Goal: Information Seeking & Learning: Learn about a topic

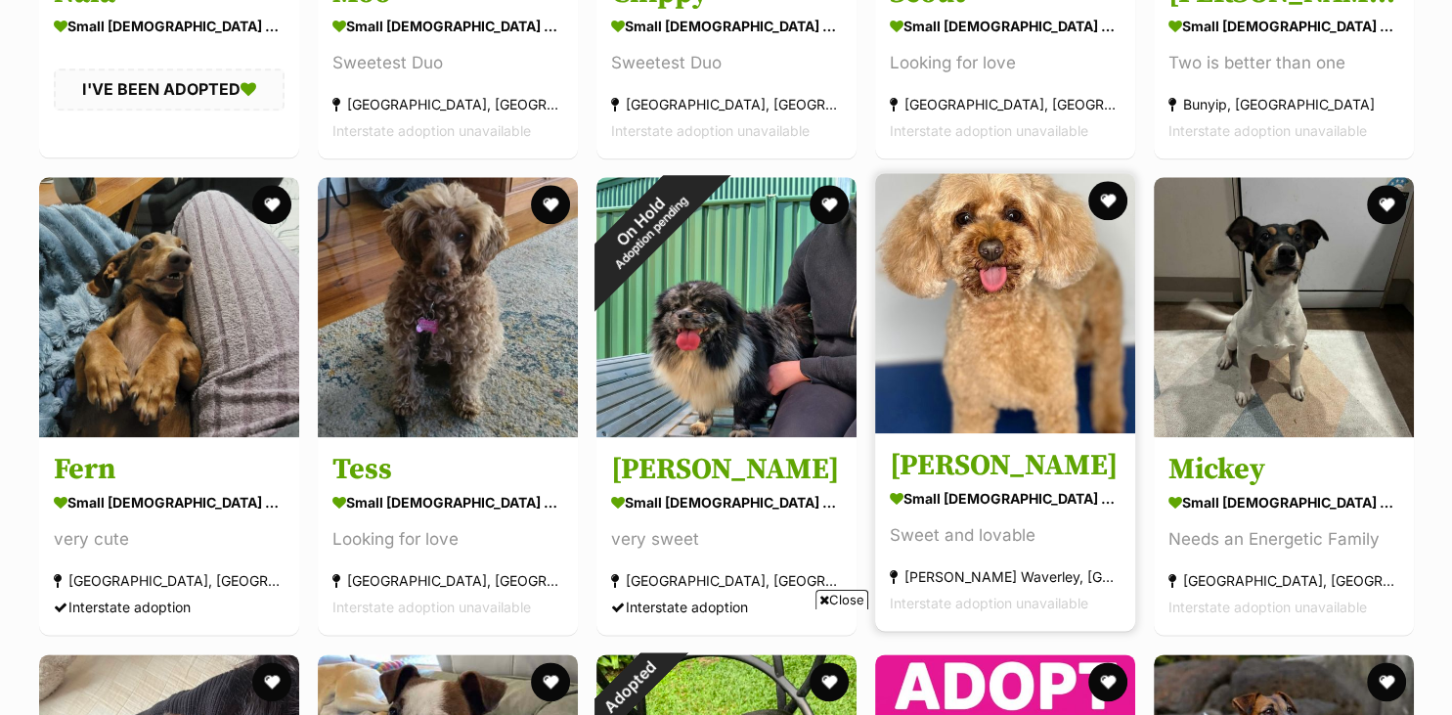
click at [936, 474] on h3 "Mitzi" at bounding box center [1005, 466] width 231 height 37
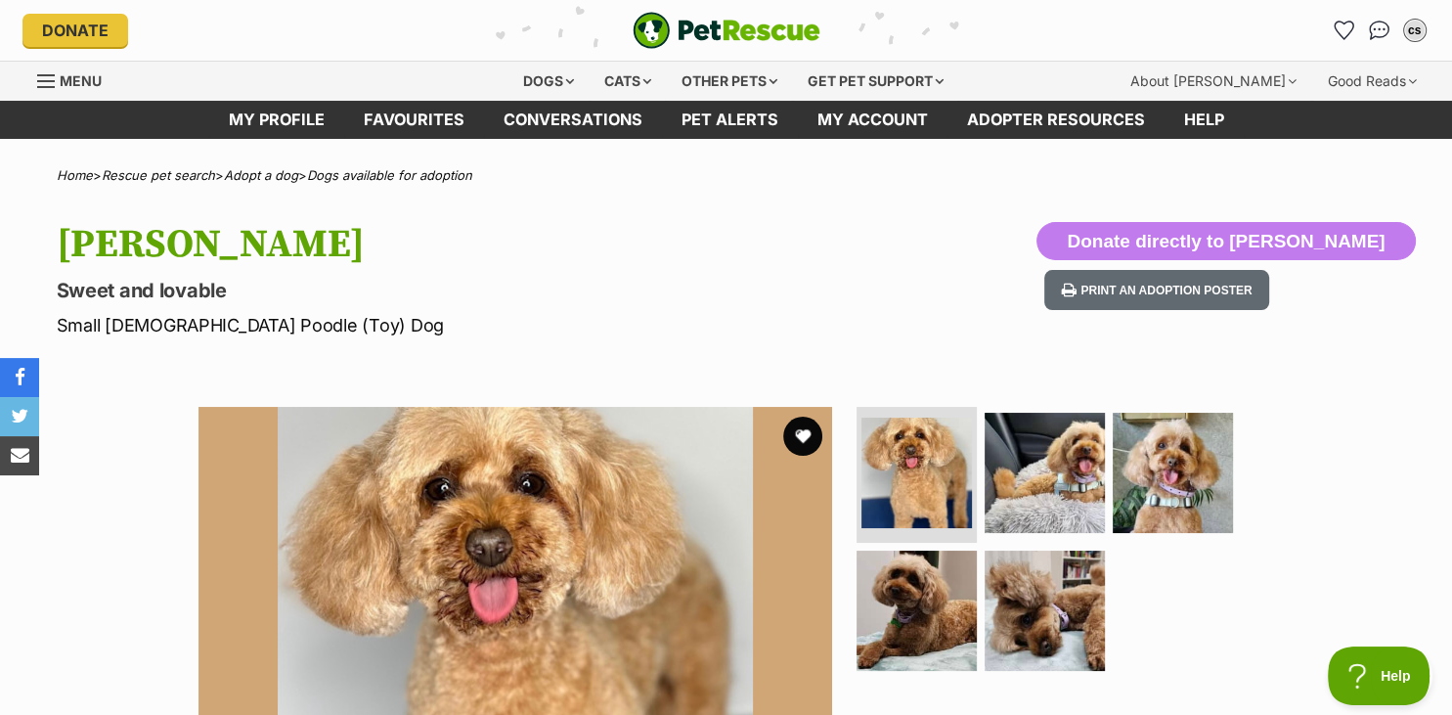
click at [1391, 607] on div "Available 1 of 5 images 1 of 5 images 1 of 5 images 1 of 5 images 1 of 5 images…" at bounding box center [726, 708] width 1452 height 663
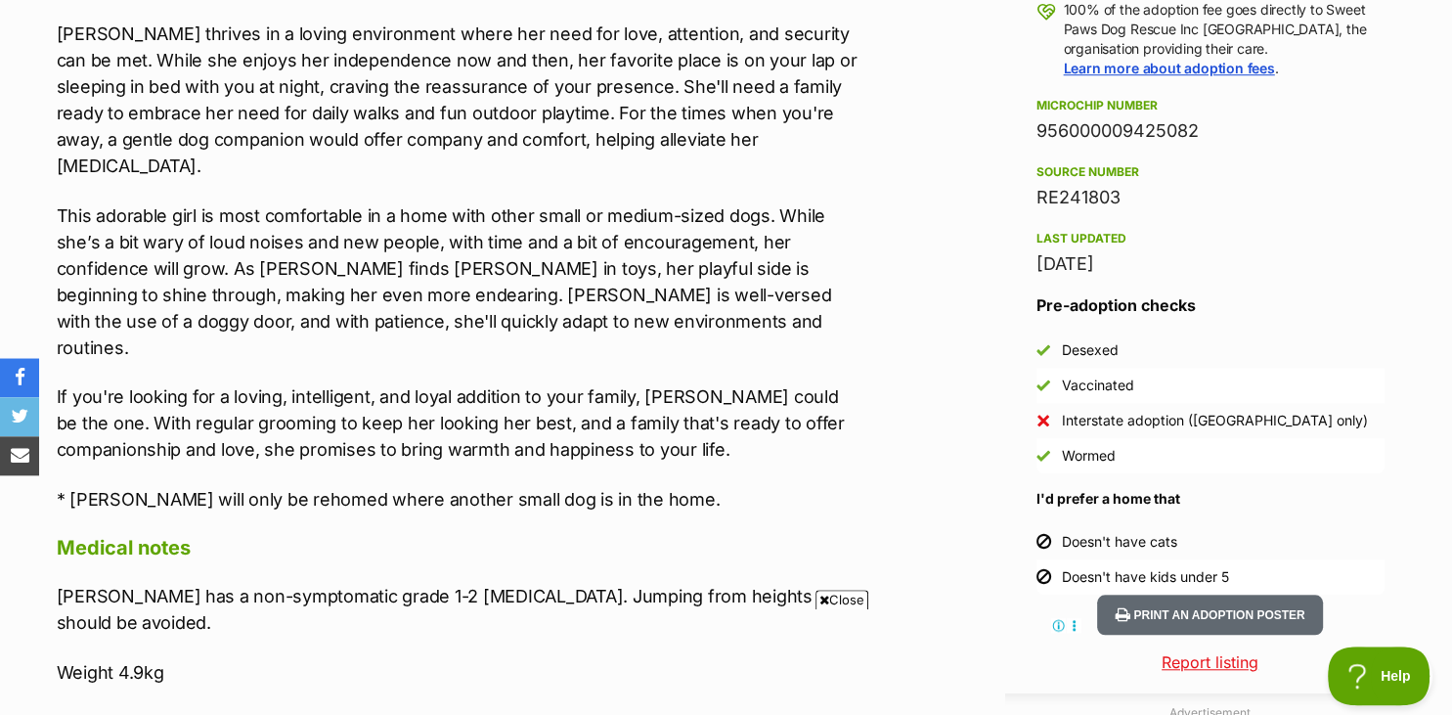
scroll to position [1565, 0]
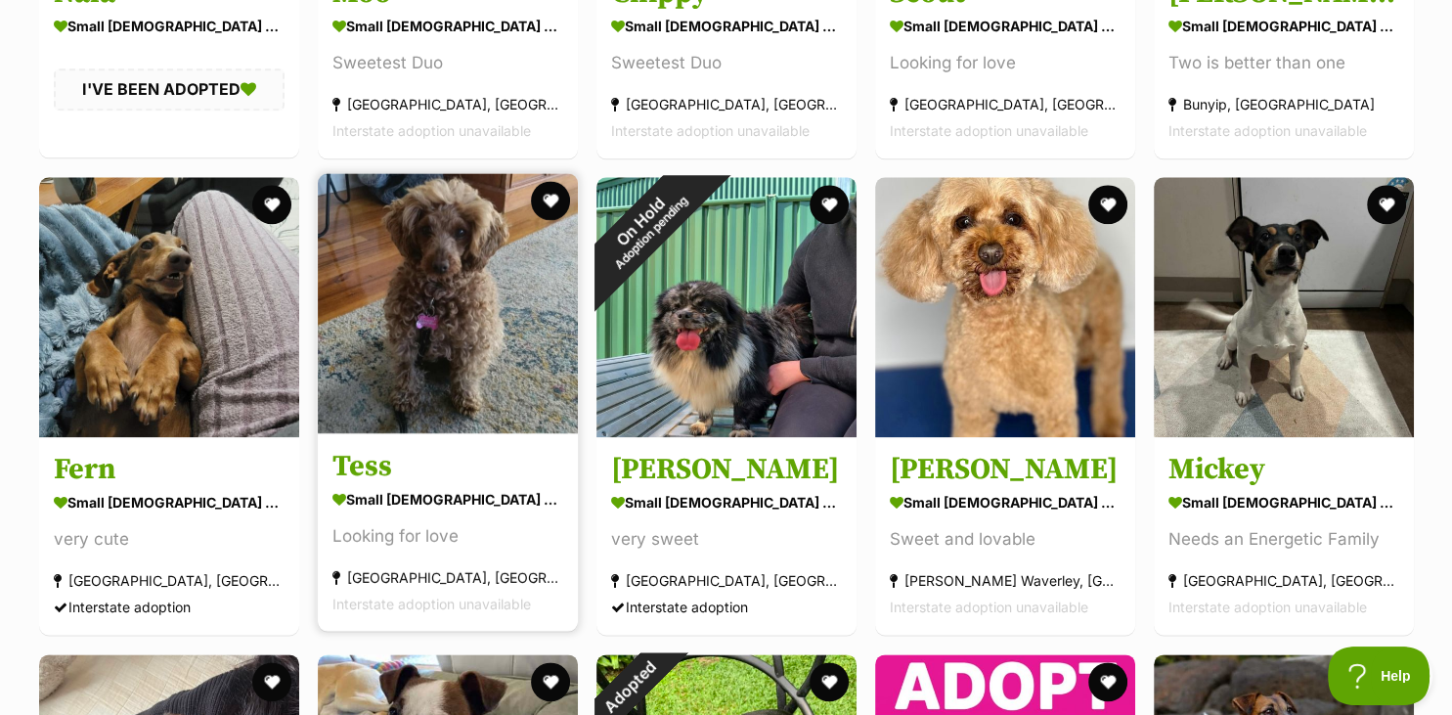
click at [451, 379] on img at bounding box center [448, 303] width 260 height 260
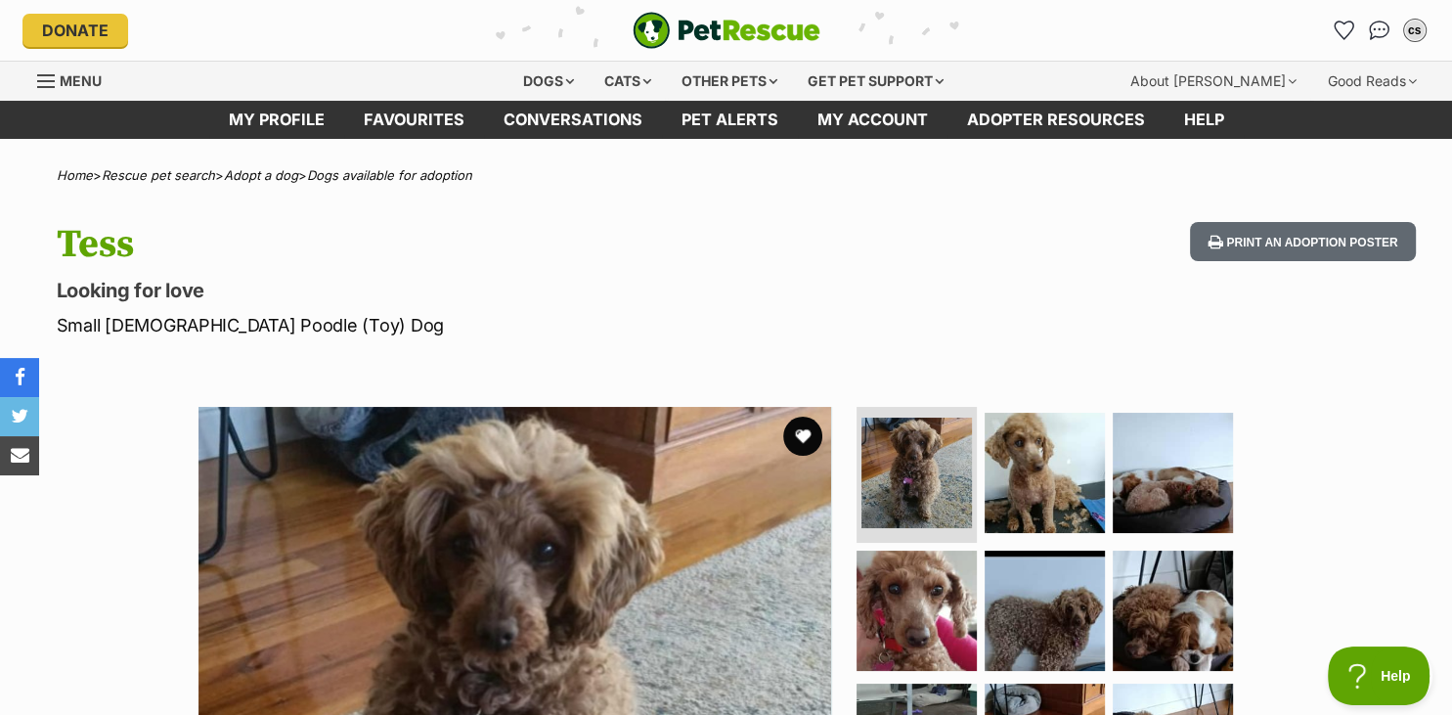
click at [1308, 693] on div "Available 1 of 9 images 1 of 9 images 1 of 9 images 1 of 9 images 1 of 9 images…" at bounding box center [726, 708] width 1452 height 663
click at [1166, 606] on img at bounding box center [1173, 611] width 126 height 126
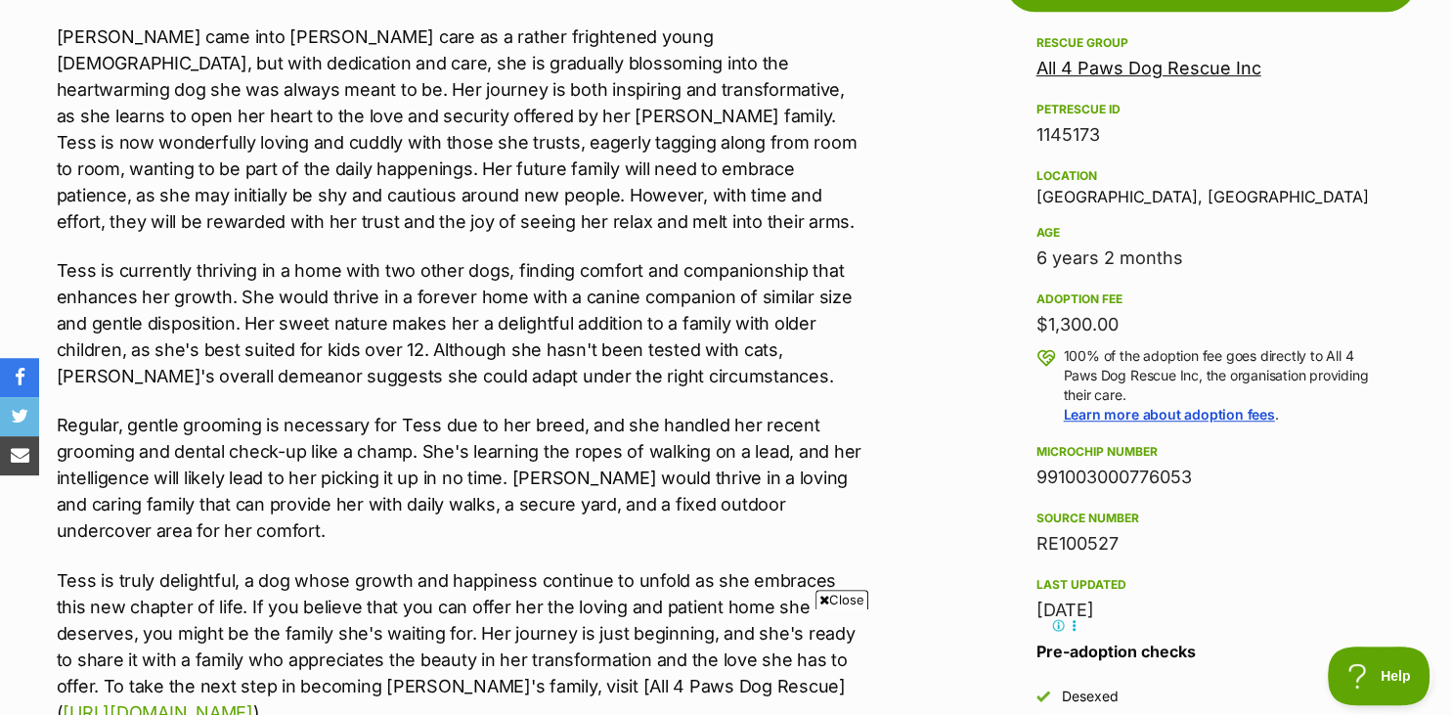
scroll to position [1153, 0]
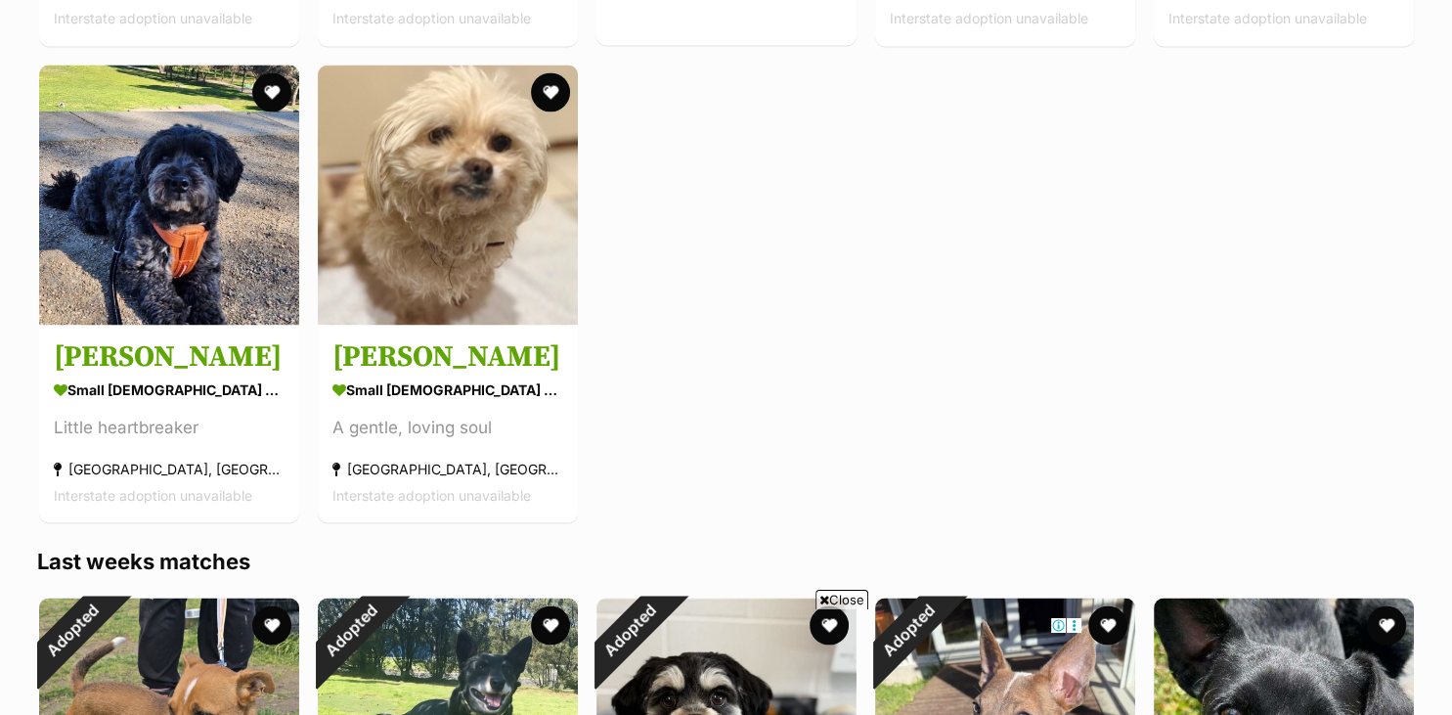
scroll to position [3200, 0]
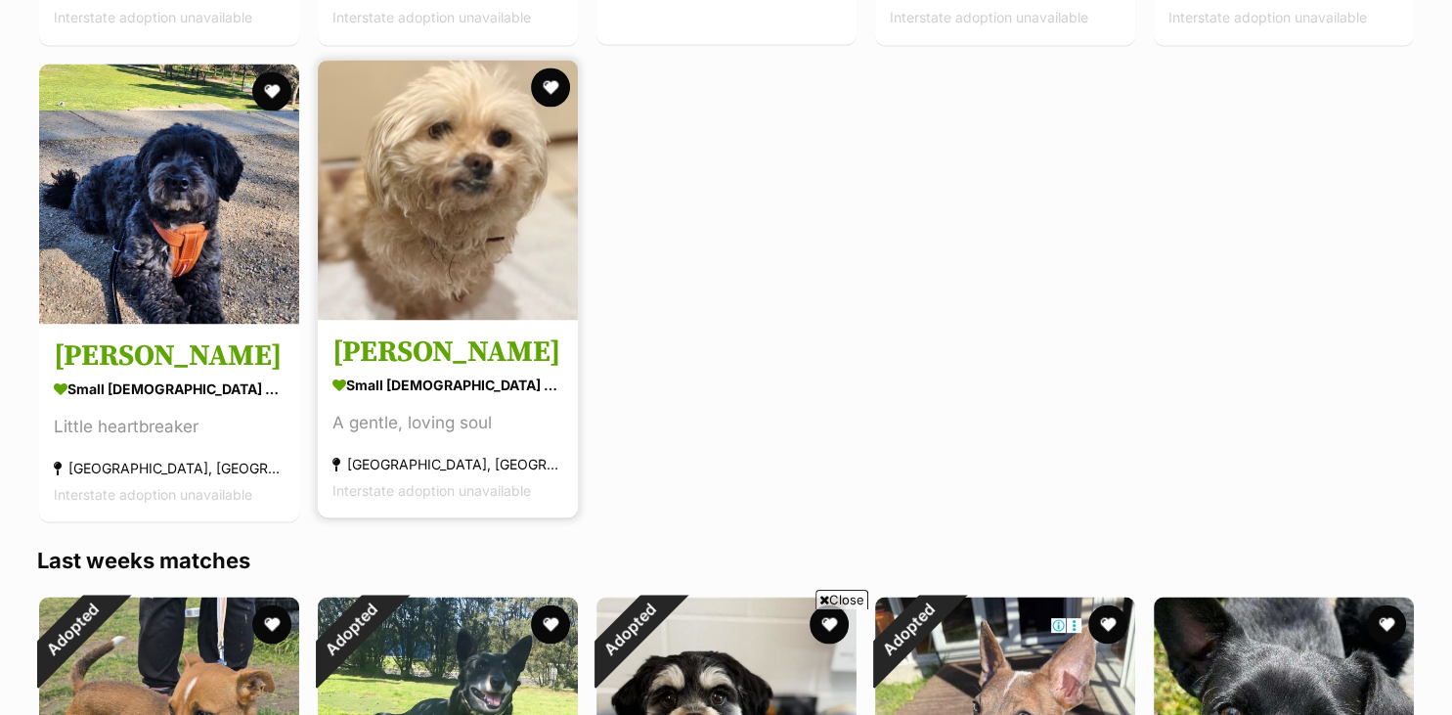
click at [405, 364] on h3 "[PERSON_NAME]" at bounding box center [447, 352] width 231 height 37
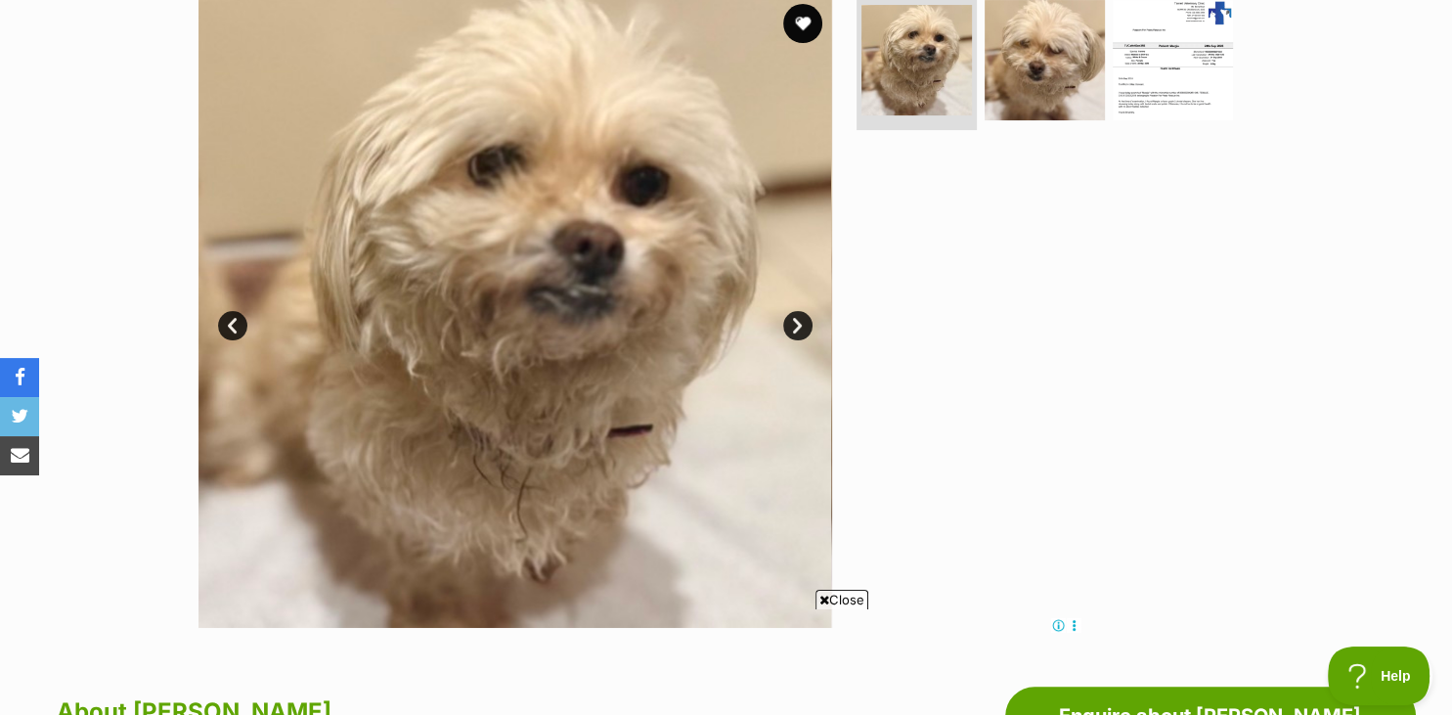
scroll to position [464, 0]
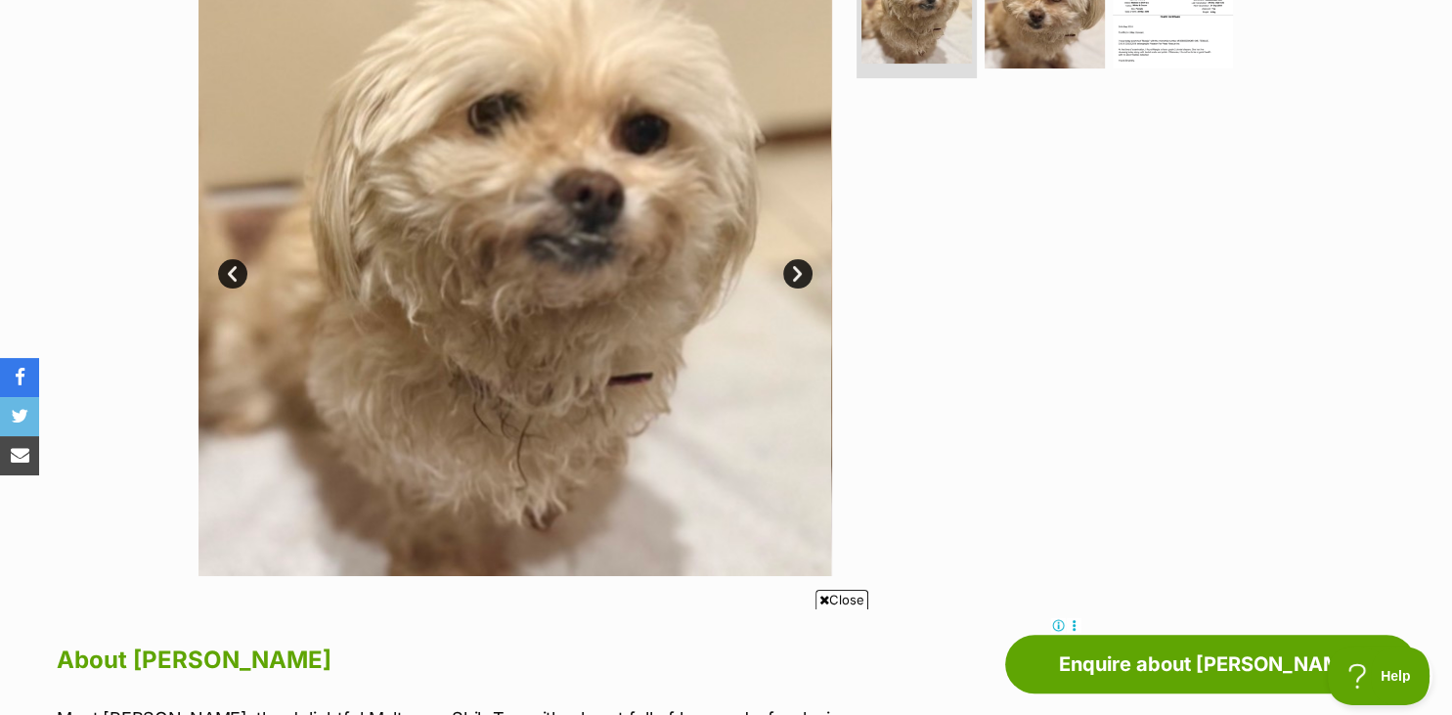
click at [795, 279] on link "Next" at bounding box center [797, 273] width 29 height 29
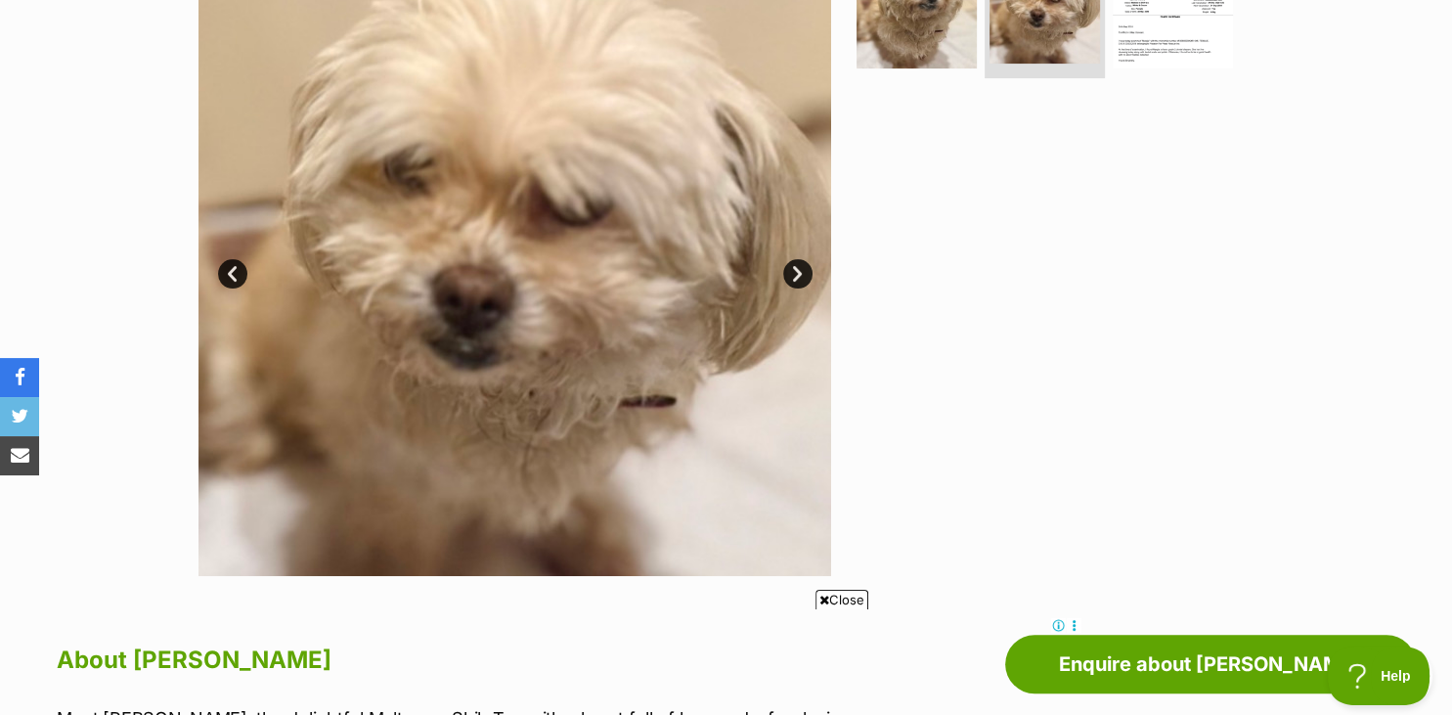
click at [795, 279] on link "Next" at bounding box center [797, 273] width 29 height 29
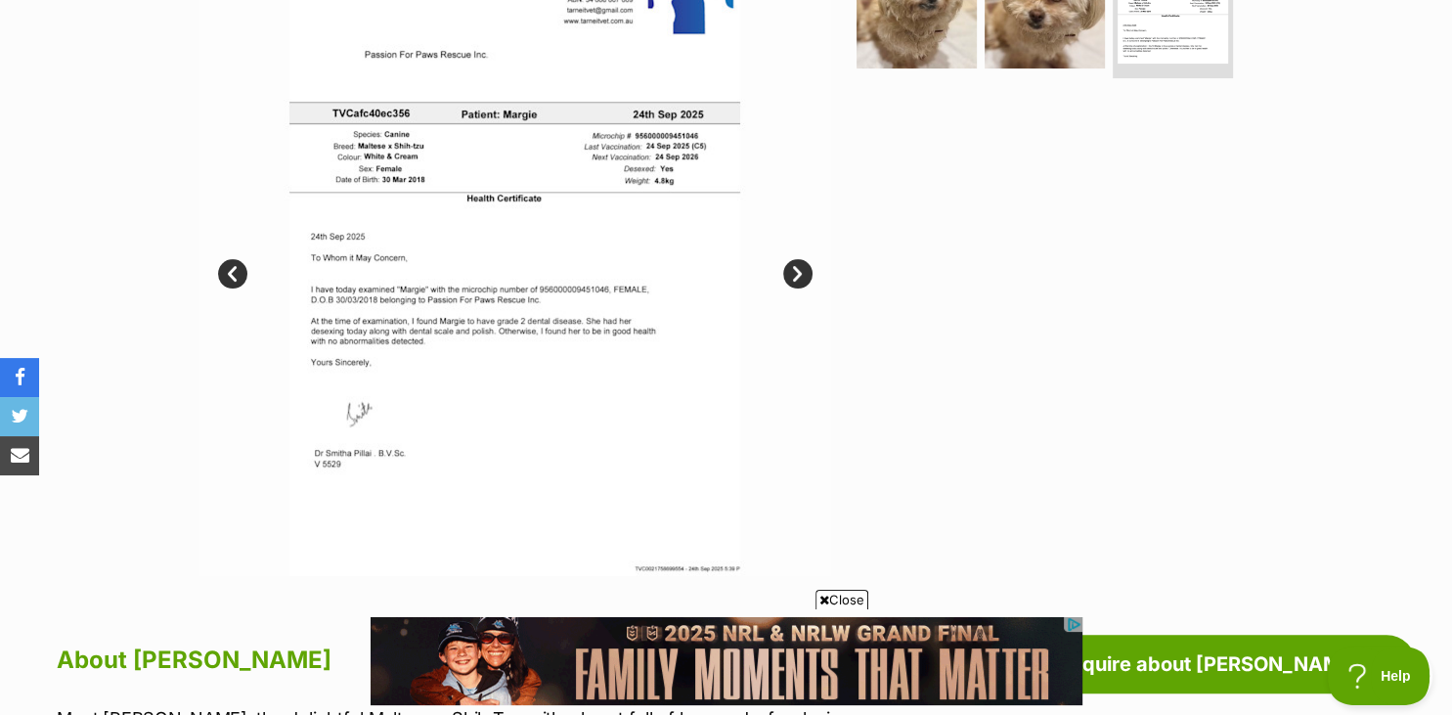
scroll to position [0, 0]
